Goal: Navigation & Orientation: Find specific page/section

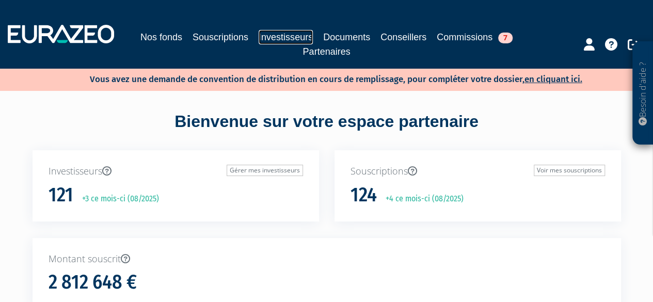
click at [264, 38] on link "Investisseurs" at bounding box center [286, 37] width 54 height 14
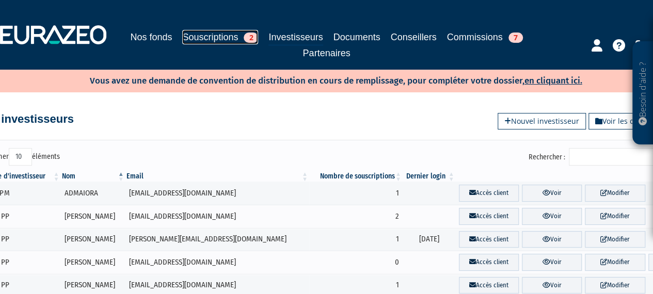
click at [231, 38] on link "Souscriptions 2" at bounding box center [220, 37] width 76 height 14
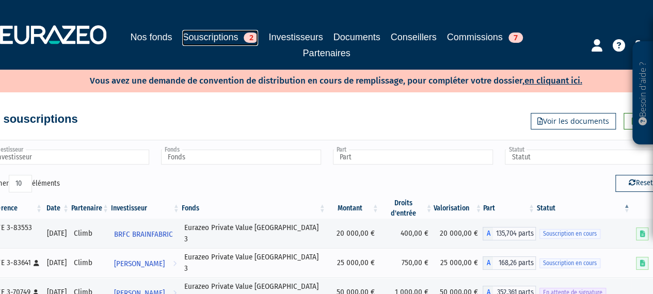
click at [218, 37] on link "Souscriptions 2" at bounding box center [220, 38] width 76 height 16
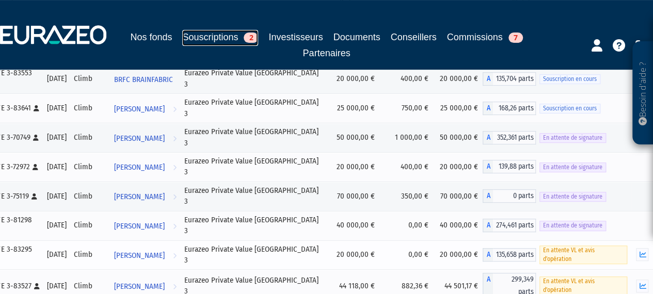
scroll to position [141, 0]
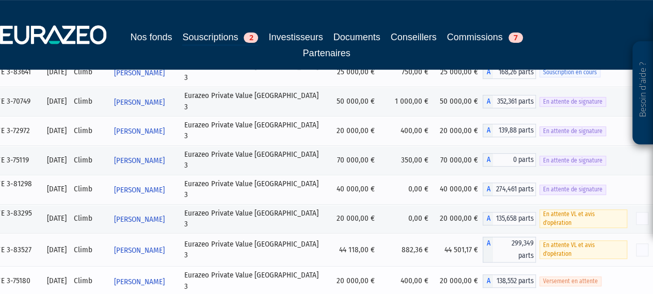
scroll to position [207, 0]
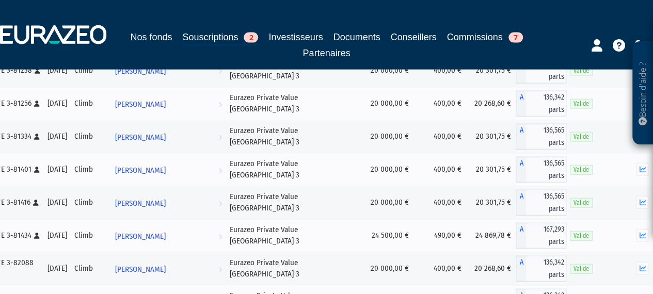
scroll to position [3149, 0]
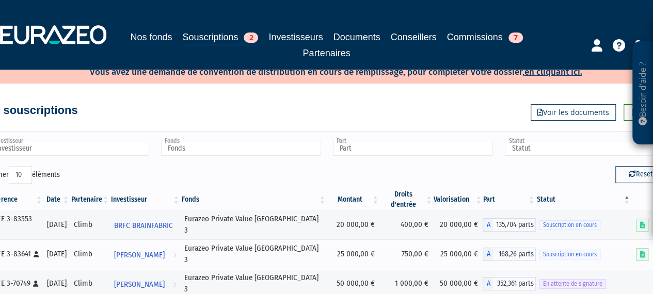
scroll to position [0, 0]
